Goal: Communication & Community: Participate in discussion

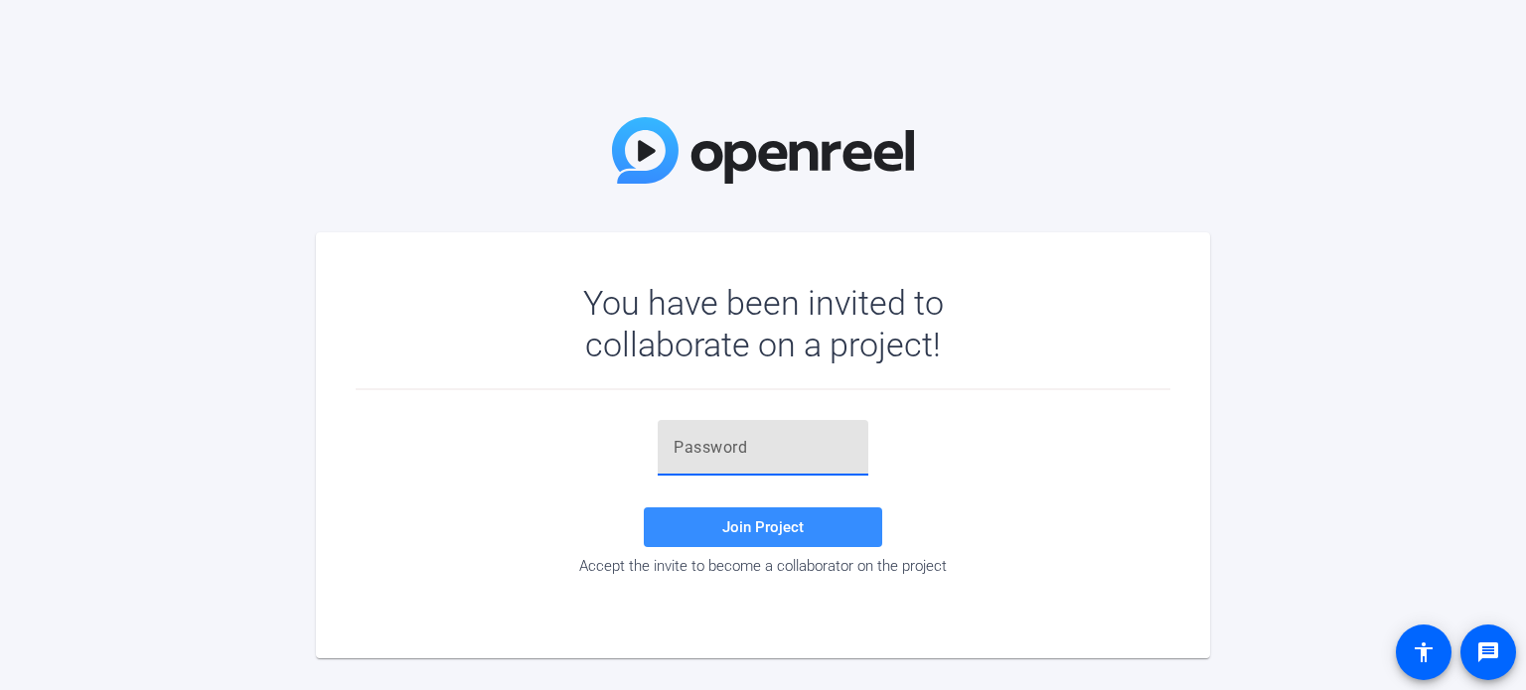
click at [722, 443] on input "text" at bounding box center [763, 448] width 179 height 24
paste input "pTH#et"
type input "pTH#et"
click at [762, 525] on span "Join Project" at bounding box center [762, 528] width 81 height 18
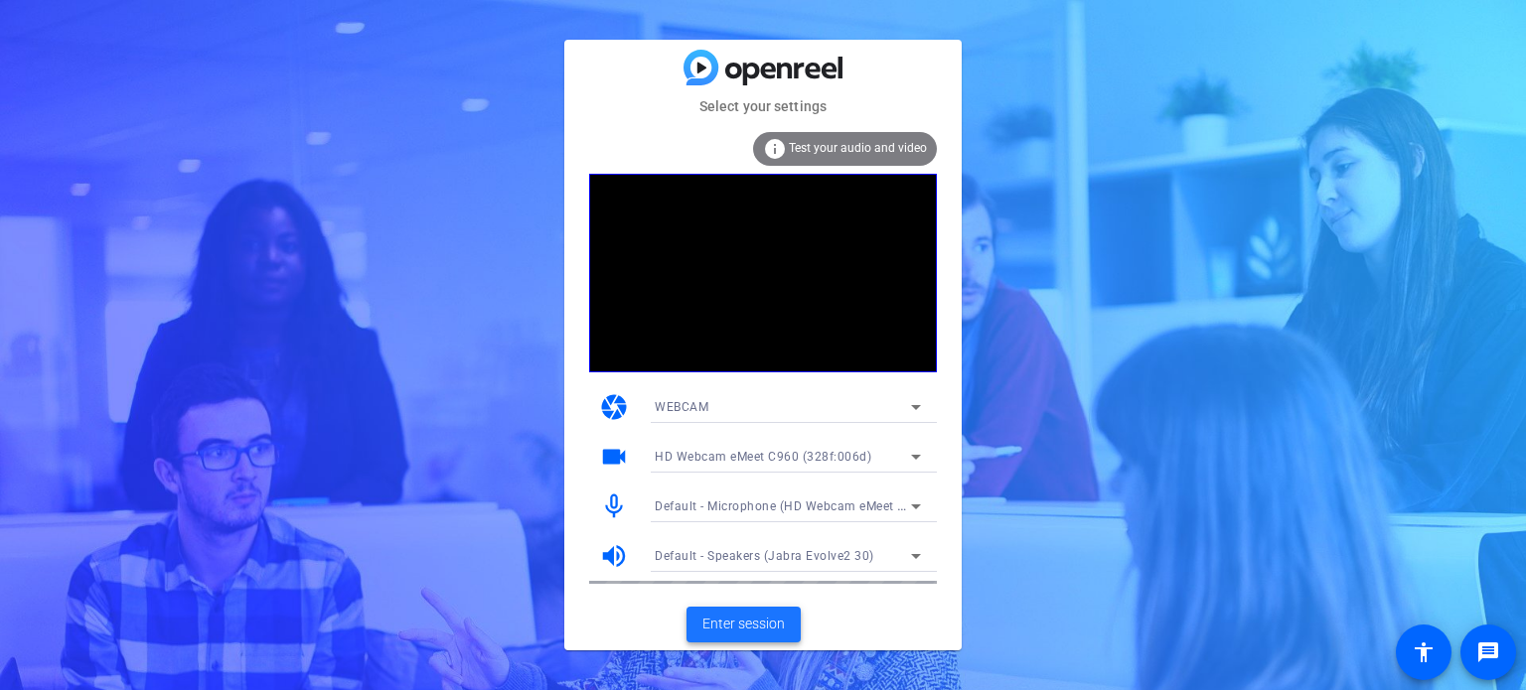
click at [735, 626] on span "Enter session" at bounding box center [743, 624] width 82 height 21
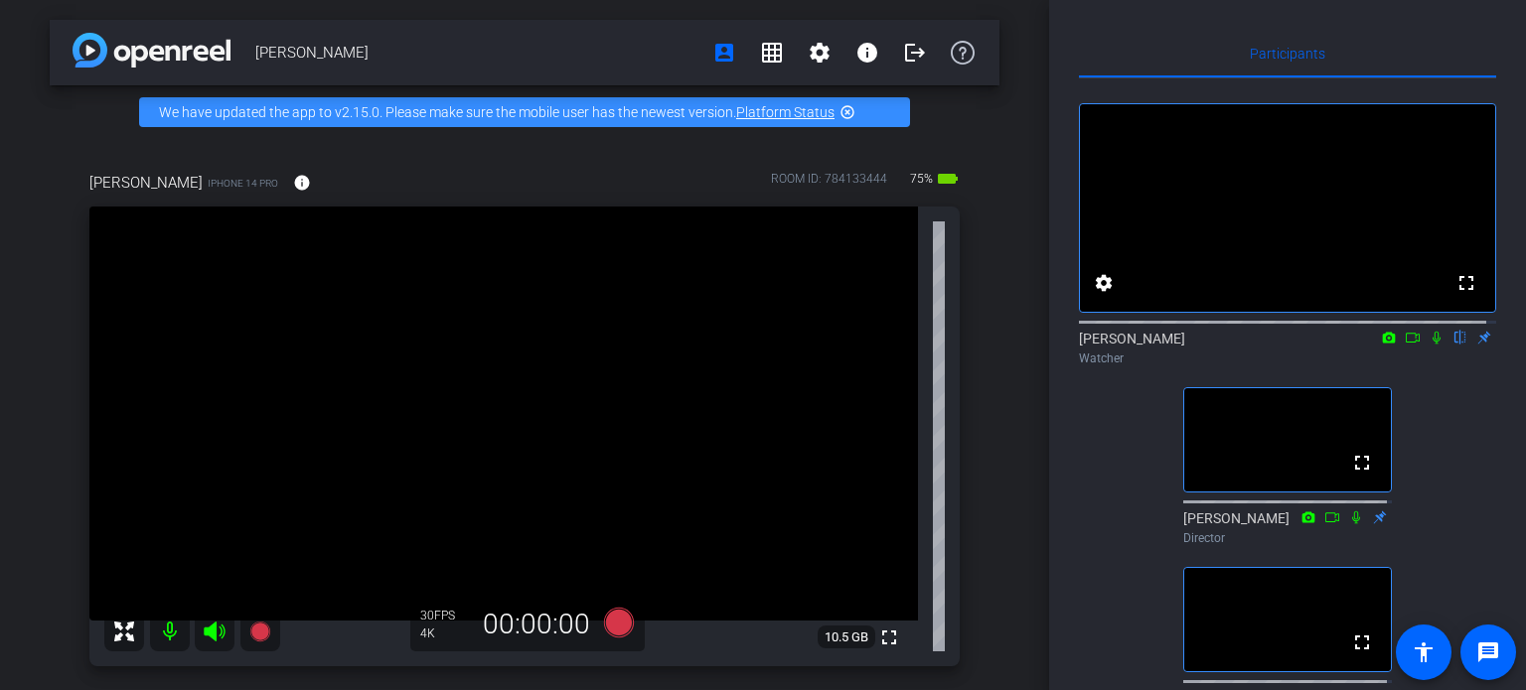
click at [1429, 345] on icon at bounding box center [1437, 338] width 16 height 14
click at [1430, 345] on icon at bounding box center [1437, 338] width 16 height 14
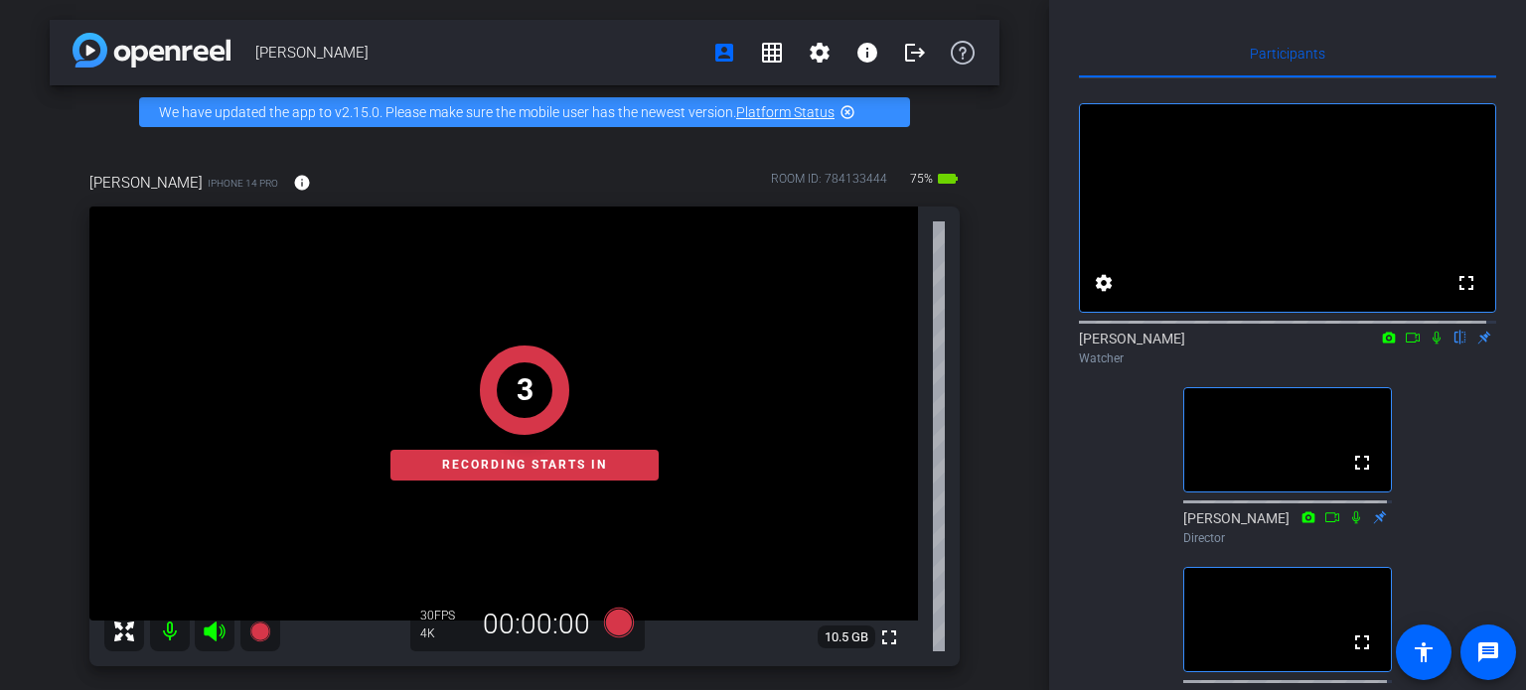
click at [1429, 345] on icon at bounding box center [1437, 338] width 16 height 14
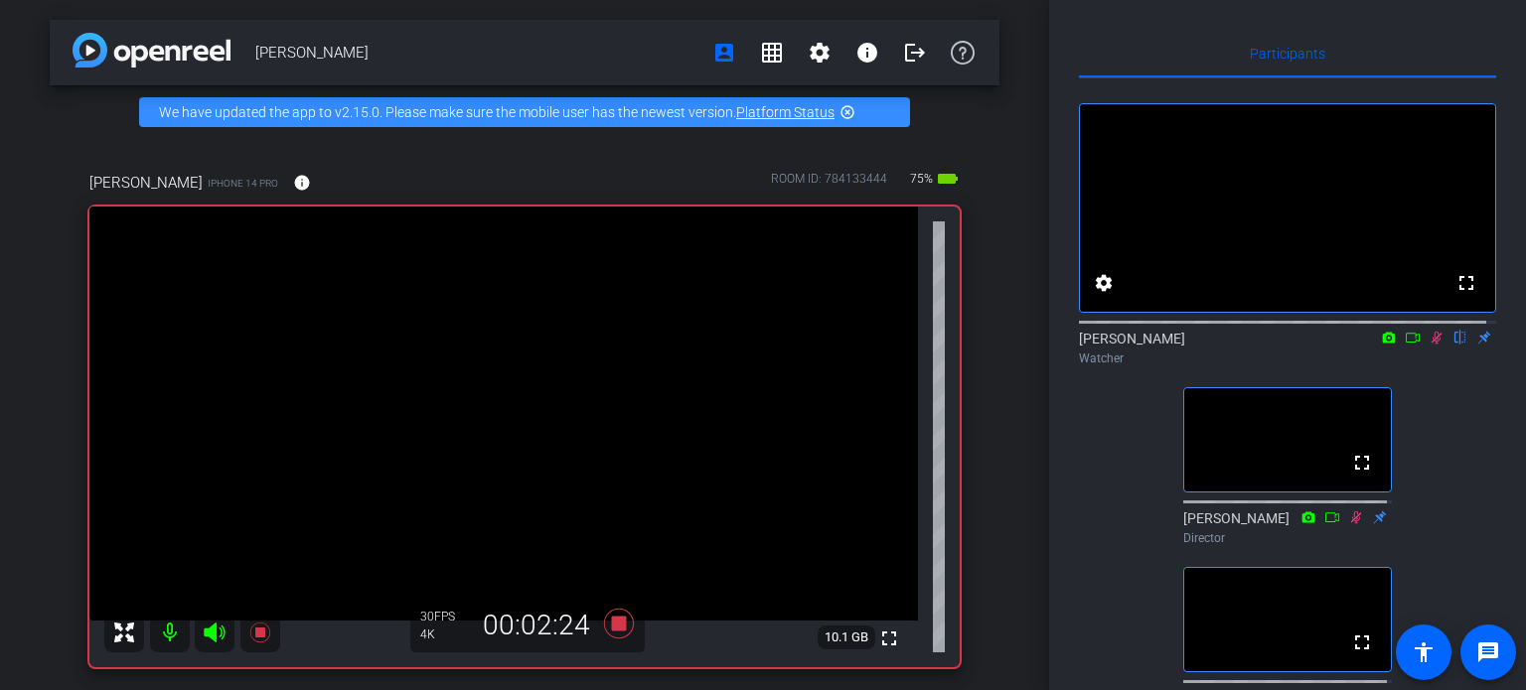
click at [1429, 345] on icon at bounding box center [1437, 338] width 16 height 14
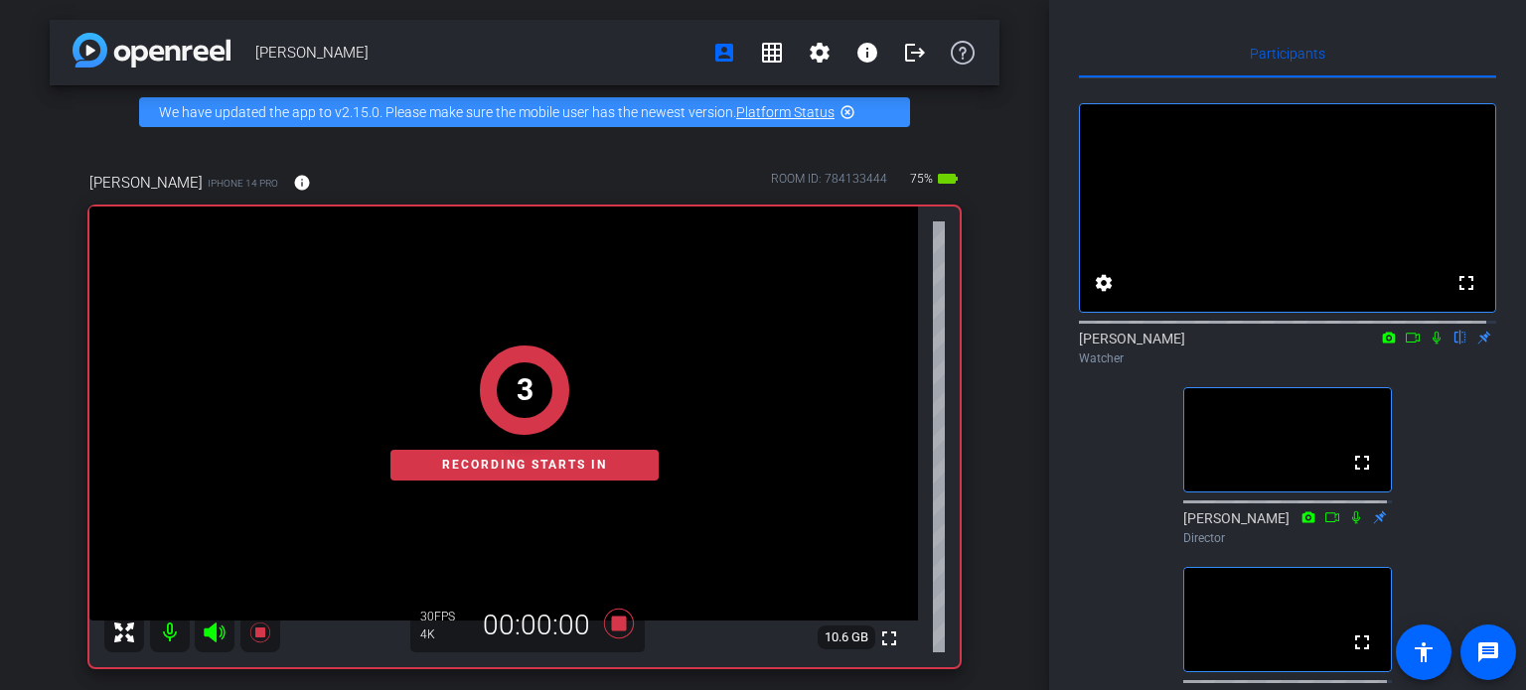
click at [1429, 345] on icon at bounding box center [1437, 338] width 16 height 14
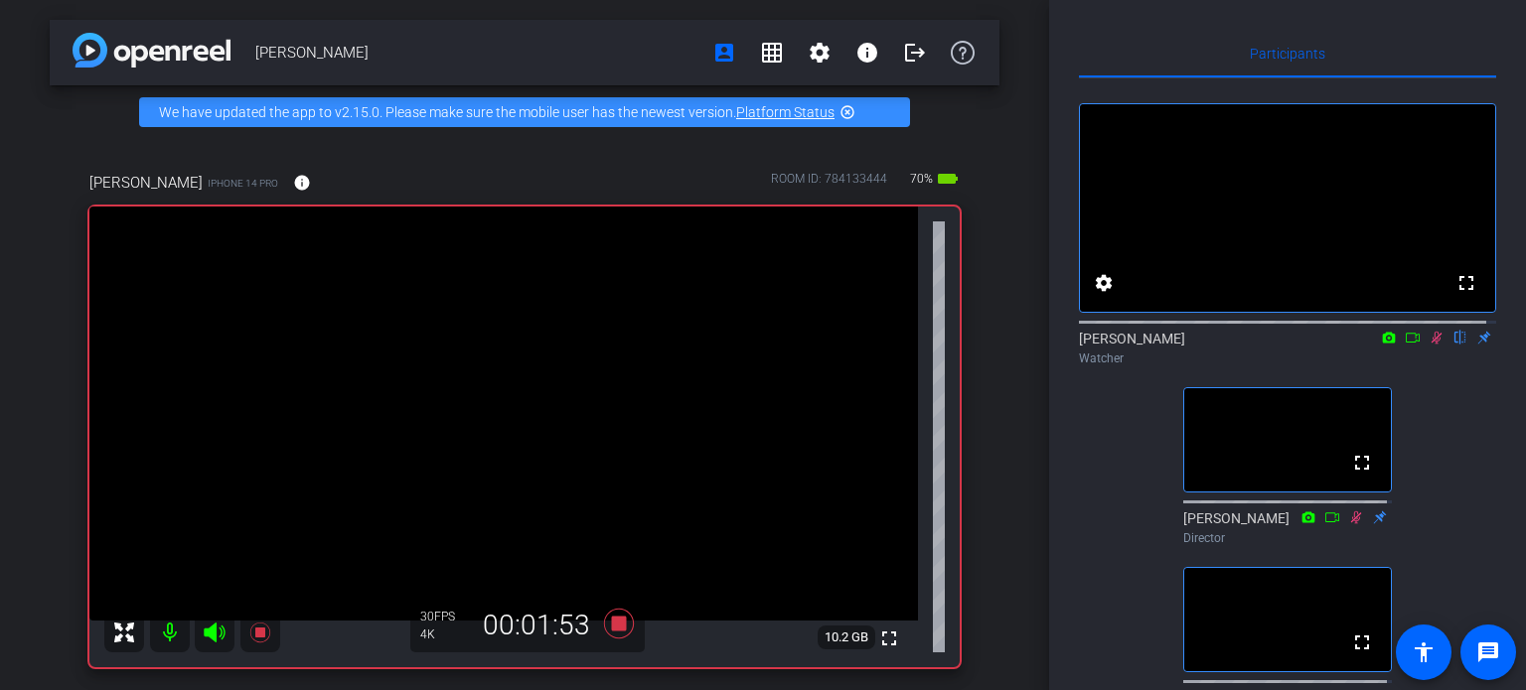
click at [1432, 345] on icon at bounding box center [1437, 338] width 11 height 13
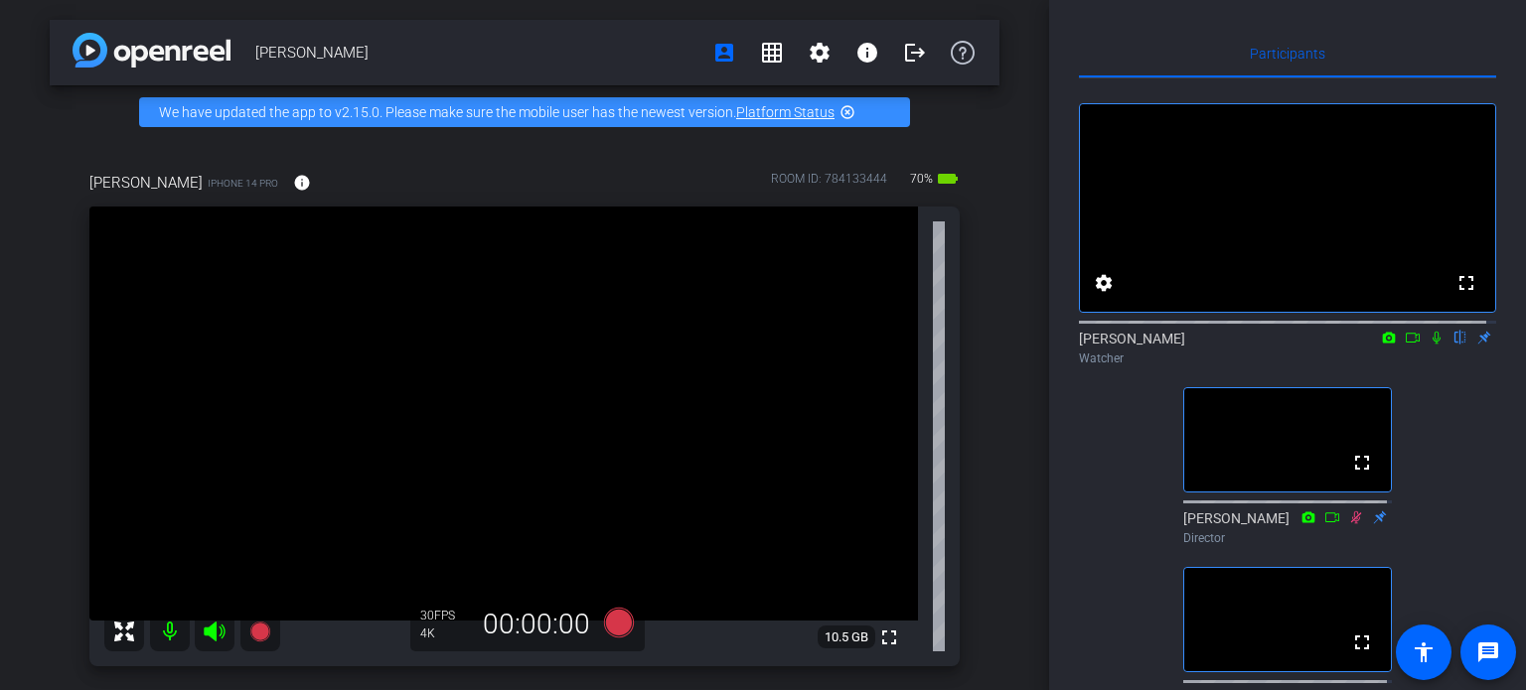
click at [1429, 345] on icon at bounding box center [1437, 338] width 16 height 14
click at [1432, 345] on icon at bounding box center [1437, 338] width 11 height 13
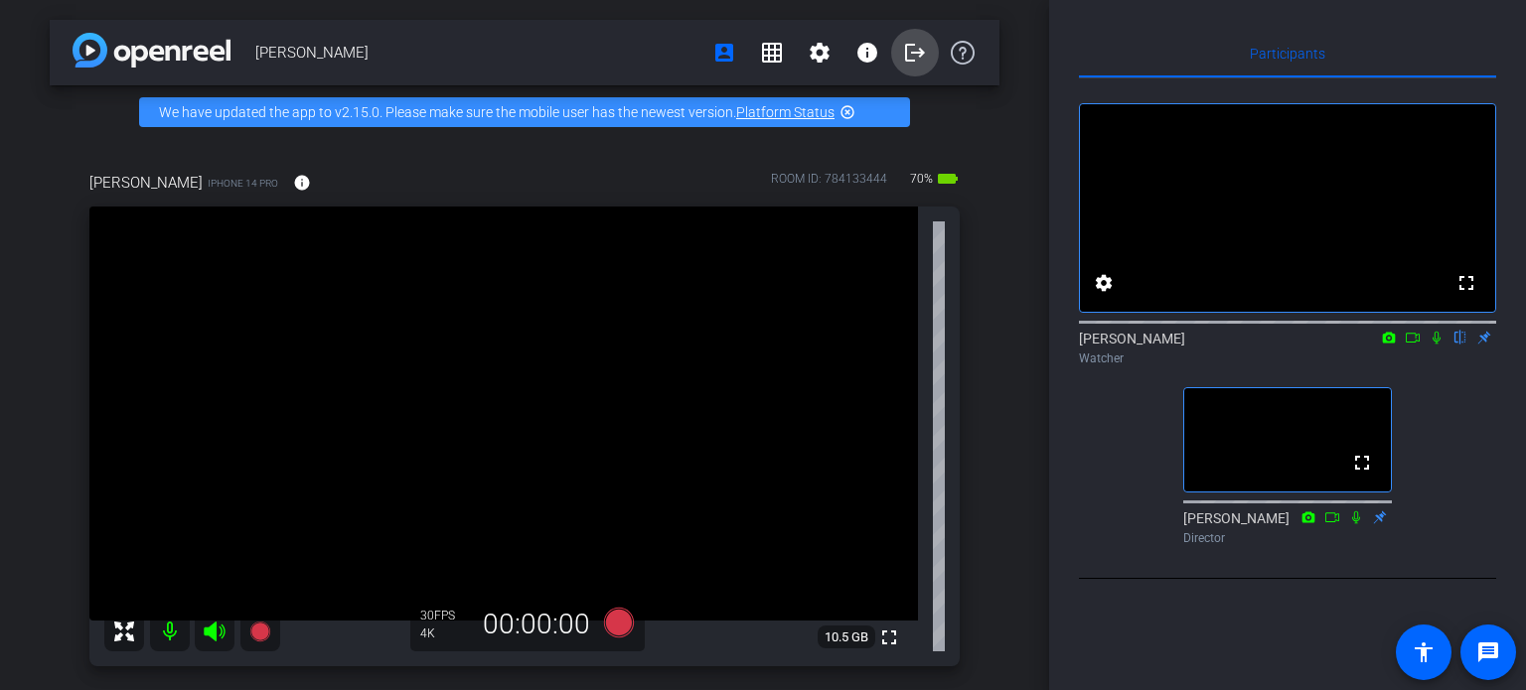
click at [903, 56] on mat-icon "logout" at bounding box center [915, 53] width 24 height 24
